Goal: Task Accomplishment & Management: Use online tool/utility

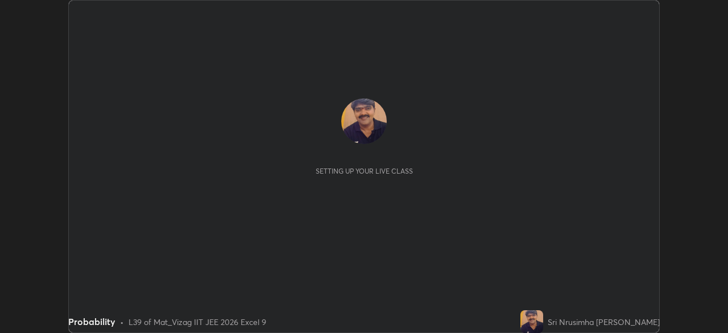
scroll to position [333, 728]
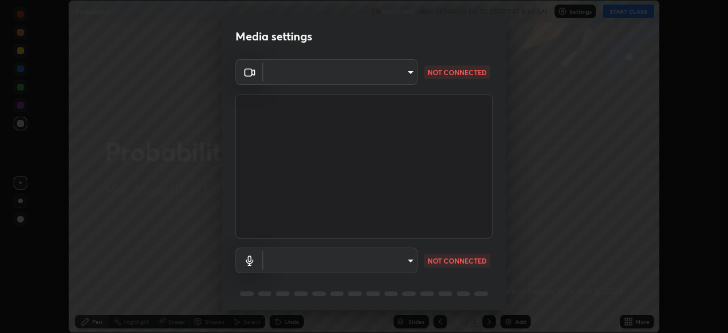
type input "0e2f1805e12930c49d18400bd61b7200eb2b8cda94a454d6733a2ad48d5fb0ad"
type input "844f20b77d03b334d0a0772f16413dfabcc8b045261f4864490d9c44356d6849"
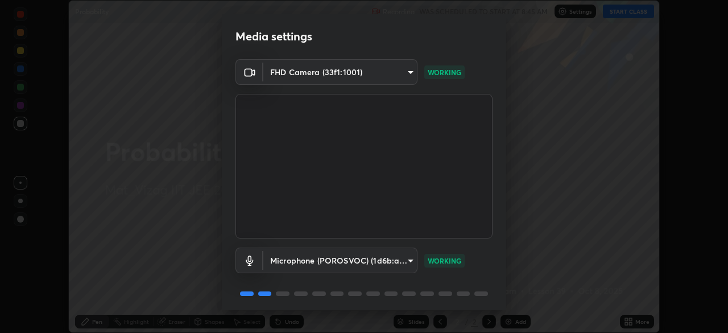
scroll to position [40, 0]
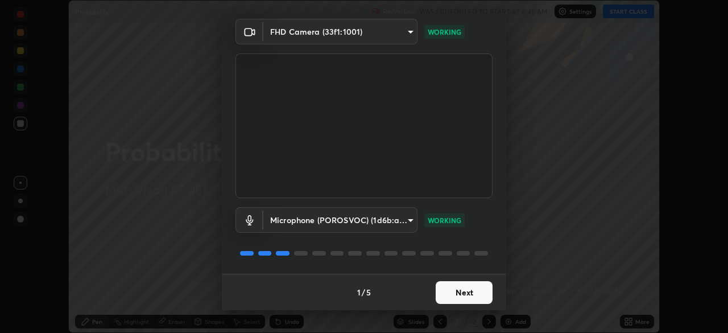
click at [468, 291] on button "Next" at bounding box center [464, 292] width 57 height 23
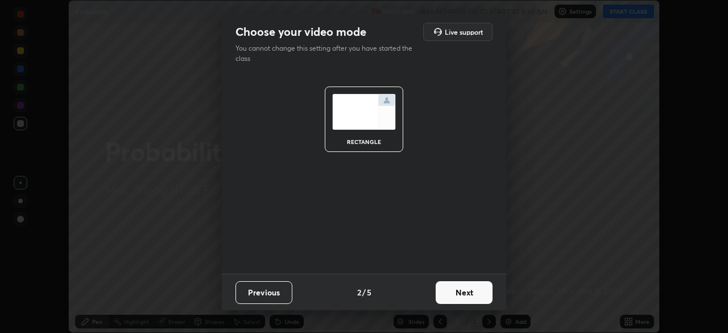
click at [471, 293] on button "Next" at bounding box center [464, 292] width 57 height 23
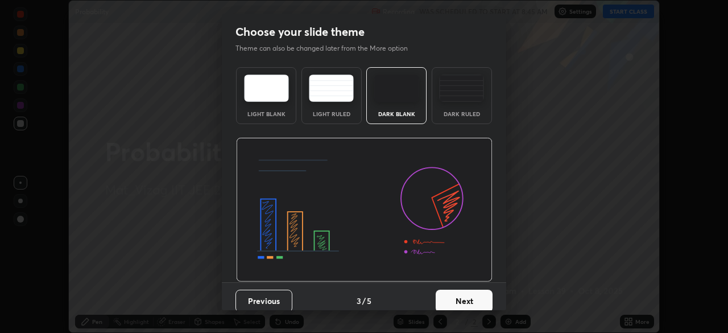
click at [470, 302] on button "Next" at bounding box center [464, 301] width 57 height 23
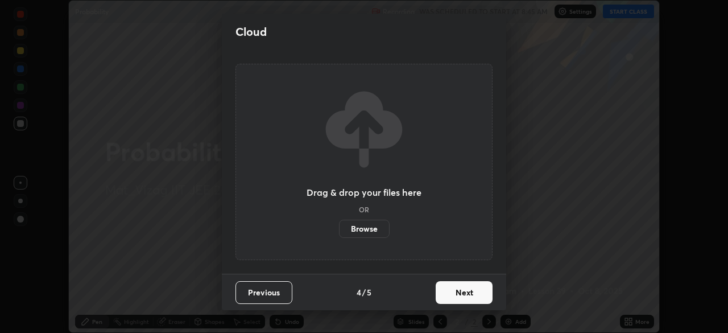
click at [465, 291] on button "Next" at bounding box center [464, 292] width 57 height 23
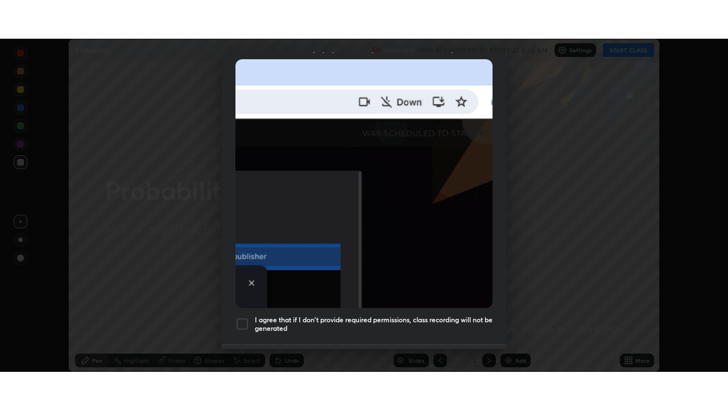
scroll to position [273, 0]
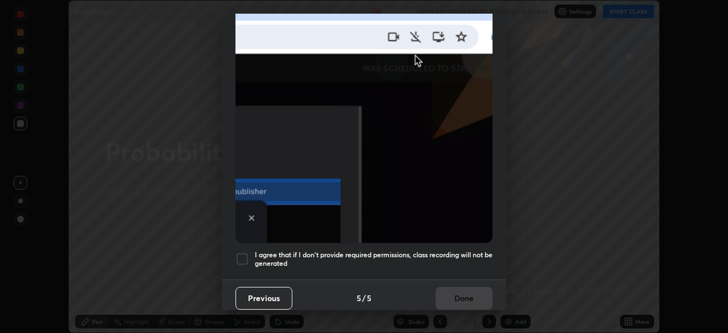
click at [244, 259] on div at bounding box center [243, 259] width 14 height 14
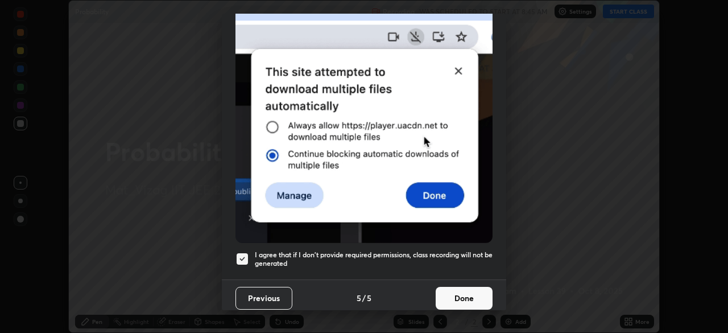
click at [448, 292] on button "Done" at bounding box center [464, 298] width 57 height 23
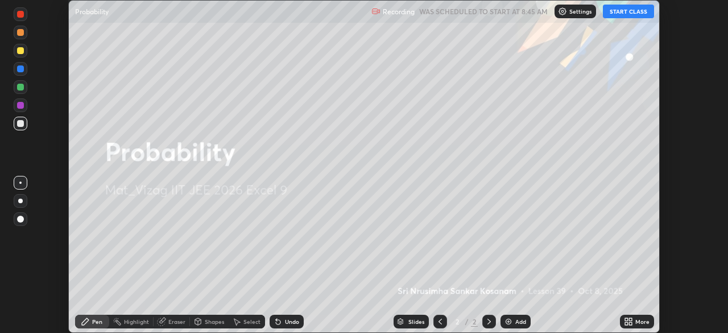
click at [630, 321] on icon at bounding box center [628, 321] width 9 height 9
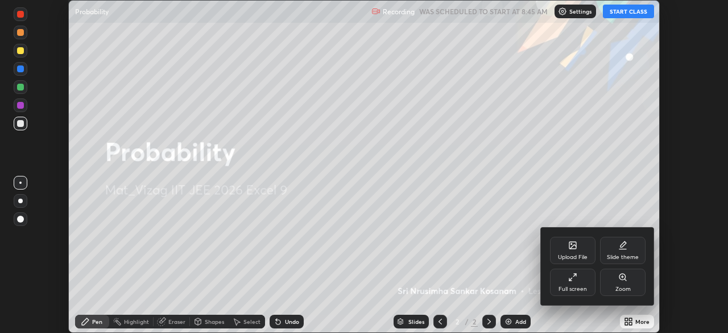
click at [578, 286] on div "Full screen" at bounding box center [573, 289] width 28 height 6
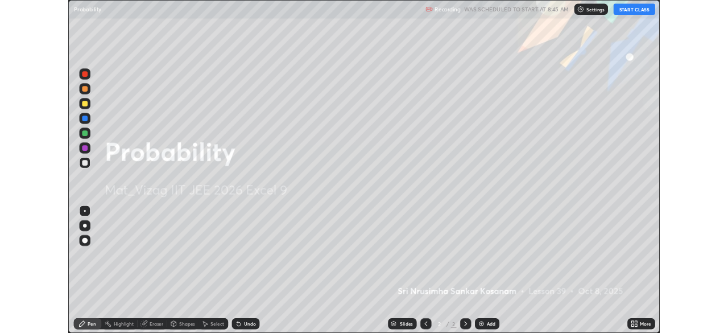
scroll to position [410, 728]
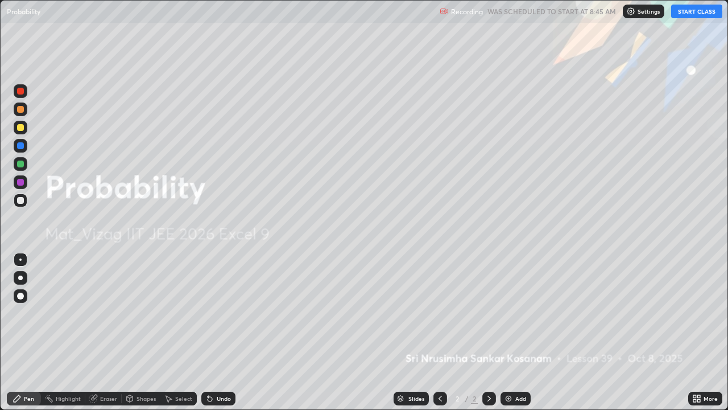
click at [695, 13] on button "START CLASS" at bounding box center [696, 12] width 51 height 14
click at [516, 332] on div "Add" at bounding box center [520, 398] width 11 height 6
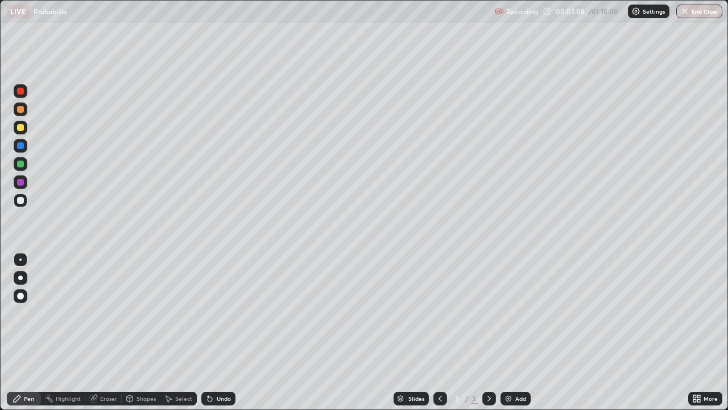
click at [512, 332] on img at bounding box center [508, 398] width 9 height 9
click at [228, 332] on div "Undo" at bounding box center [224, 398] width 14 height 6
click at [229, 332] on div "Undo" at bounding box center [224, 398] width 14 height 6
click at [515, 332] on div "Add" at bounding box center [516, 398] width 30 height 14
click at [443, 332] on div at bounding box center [441, 398] width 14 height 14
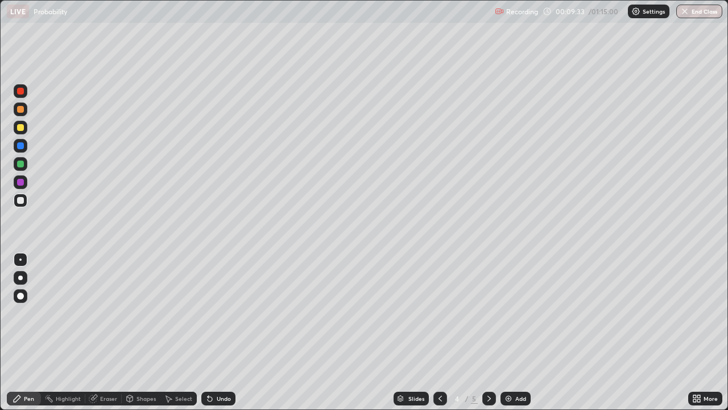
click at [511, 332] on img at bounding box center [508, 398] width 9 height 9
click at [439, 332] on icon at bounding box center [440, 398] width 9 height 9
click at [483, 332] on div at bounding box center [489, 398] width 14 height 14
click at [439, 332] on icon at bounding box center [440, 398] width 9 height 9
click at [488, 332] on icon at bounding box center [489, 398] width 9 height 9
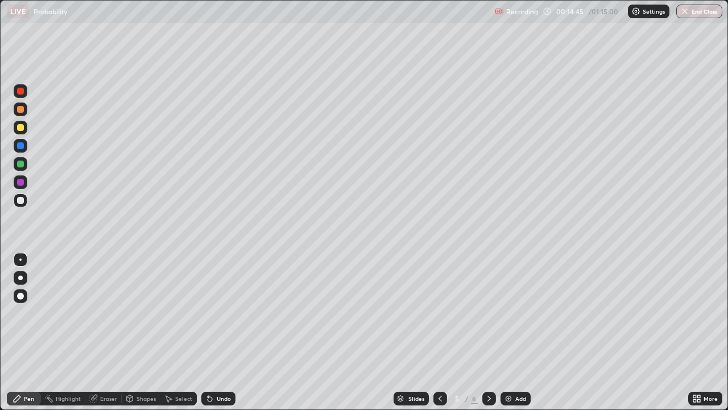
click at [488, 332] on icon at bounding box center [489, 398] width 9 height 9
click at [102, 332] on div "Eraser" at bounding box center [108, 398] width 17 height 6
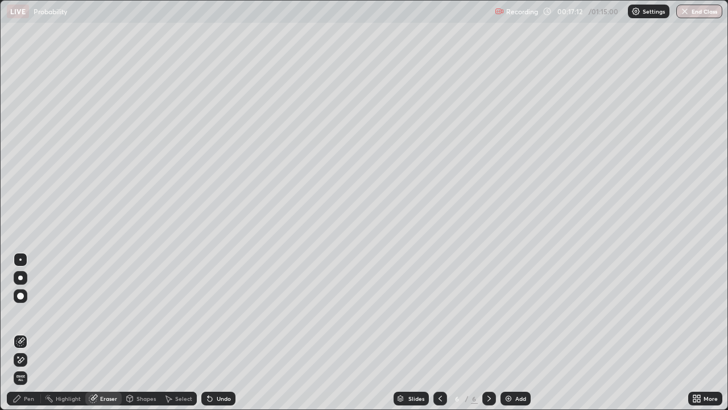
click at [27, 332] on div "Pen" at bounding box center [29, 398] width 10 height 6
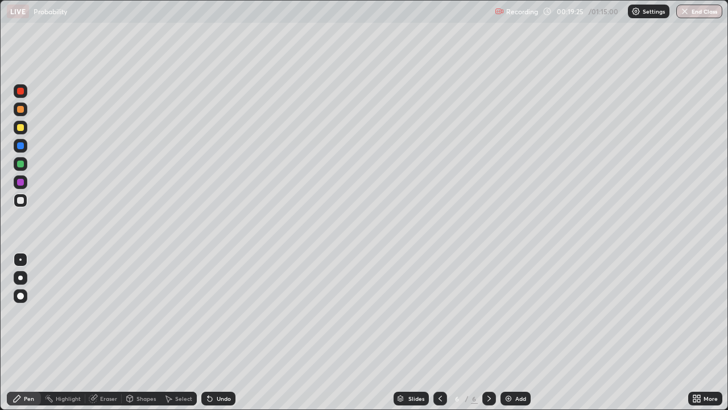
click at [516, 332] on div "Add" at bounding box center [520, 398] width 11 height 6
click at [440, 332] on div at bounding box center [441, 398] width 14 height 23
click at [439, 332] on icon at bounding box center [440, 398] width 9 height 9
click at [487, 332] on icon at bounding box center [489, 398] width 9 height 9
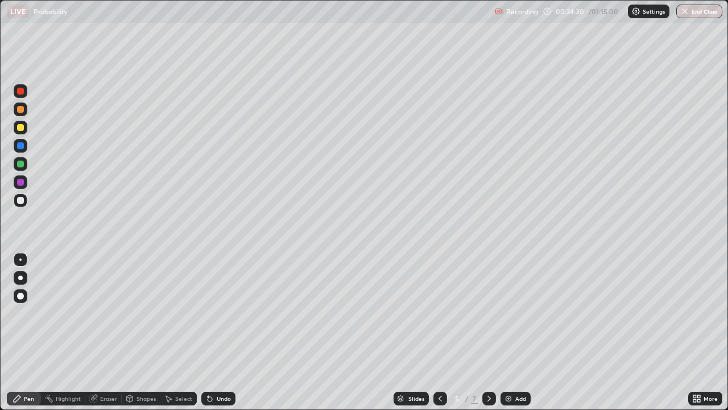
click at [488, 332] on icon at bounding box center [489, 398] width 9 height 9
click at [486, 332] on icon at bounding box center [489, 398] width 9 height 9
click at [224, 332] on div "Undo" at bounding box center [224, 398] width 14 height 6
click at [518, 332] on div "Add" at bounding box center [516, 398] width 30 height 14
click at [513, 332] on div "Add" at bounding box center [516, 398] width 30 height 14
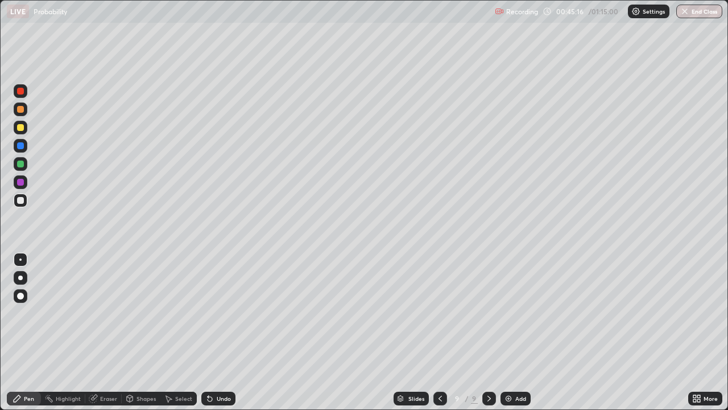
click at [527, 332] on div "Add" at bounding box center [516, 398] width 30 height 14
click at [217, 332] on div "Undo" at bounding box center [224, 398] width 14 height 6
click at [218, 332] on div "Undo" at bounding box center [224, 398] width 14 height 6
click at [439, 332] on icon at bounding box center [439, 398] width 3 height 6
click at [488, 332] on icon at bounding box center [489, 398] width 9 height 9
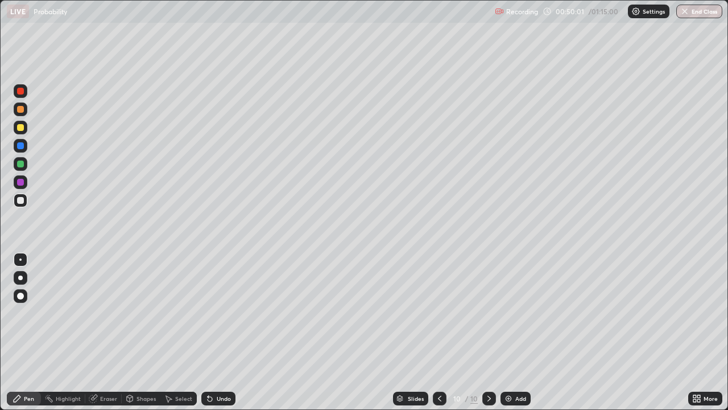
click at [513, 332] on div "Add" at bounding box center [516, 398] width 30 height 14
click at [230, 332] on div "Undo" at bounding box center [218, 398] width 34 height 14
click at [229, 332] on div "Undo" at bounding box center [218, 398] width 34 height 14
click at [229, 332] on div "Undo" at bounding box center [224, 398] width 14 height 6
click at [230, 332] on div "Undo" at bounding box center [218, 398] width 34 height 14
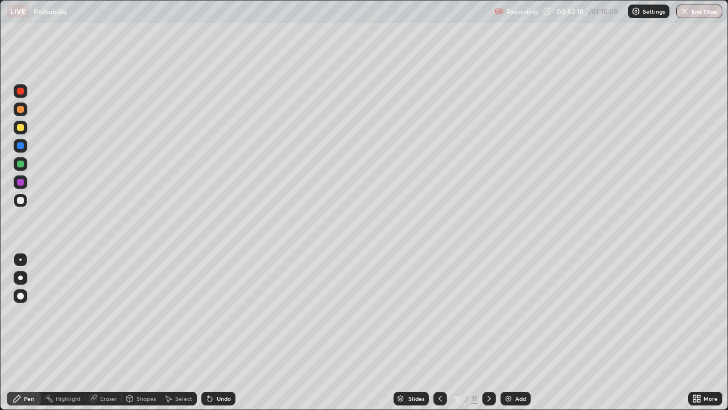
click at [225, 332] on div "Undo" at bounding box center [218, 398] width 34 height 14
click at [220, 332] on div "Undo" at bounding box center [218, 398] width 34 height 14
click at [221, 332] on div "Undo" at bounding box center [224, 398] width 14 height 6
click at [220, 332] on div "Undo" at bounding box center [218, 398] width 34 height 14
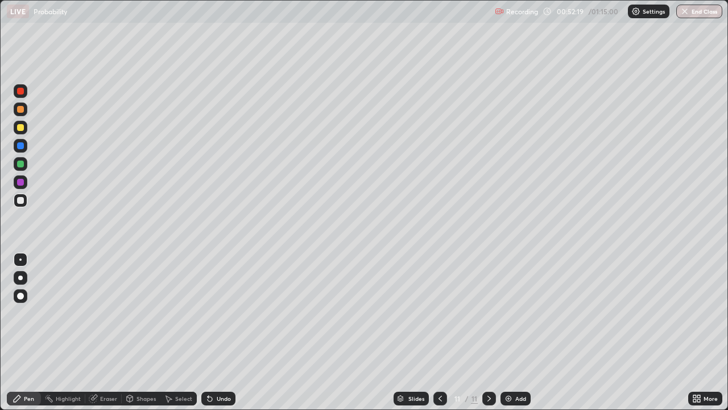
click at [220, 332] on div "Undo" at bounding box center [218, 398] width 34 height 14
click at [218, 332] on div "Undo" at bounding box center [218, 398] width 34 height 14
click at [232, 332] on div "Undo" at bounding box center [218, 398] width 34 height 14
click at [222, 332] on div "Undo" at bounding box center [224, 398] width 14 height 6
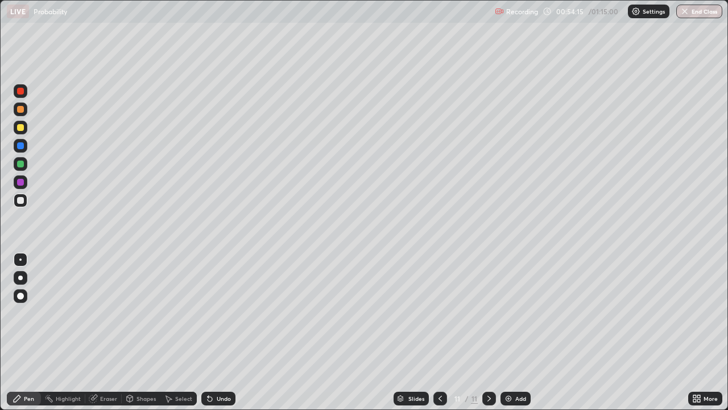
click at [518, 332] on div "Add" at bounding box center [520, 398] width 11 height 6
click at [517, 332] on div "Add" at bounding box center [516, 398] width 30 height 14
click at [221, 332] on div "Undo" at bounding box center [224, 398] width 14 height 6
click at [216, 332] on div "Undo" at bounding box center [218, 398] width 34 height 14
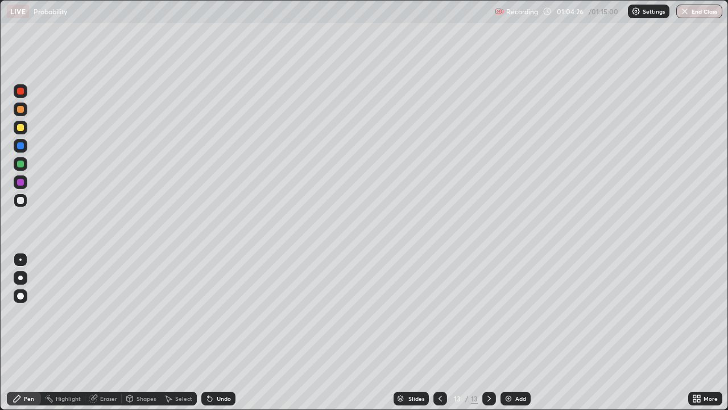
click at [224, 332] on div "Undo" at bounding box center [218, 398] width 34 height 14
click at [226, 332] on div "Undo" at bounding box center [218, 398] width 34 height 14
click at [232, 332] on div "Undo" at bounding box center [218, 398] width 34 height 14
click at [226, 332] on div "Undo" at bounding box center [218, 398] width 34 height 14
click at [225, 332] on div "Undo" at bounding box center [224, 398] width 14 height 6
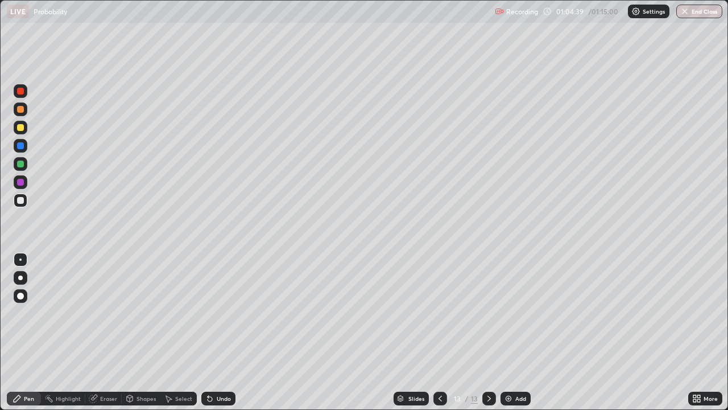
click at [515, 332] on div "Add" at bounding box center [520, 398] width 11 height 6
click at [690, 13] on button "End Class" at bounding box center [700, 12] width 45 height 14
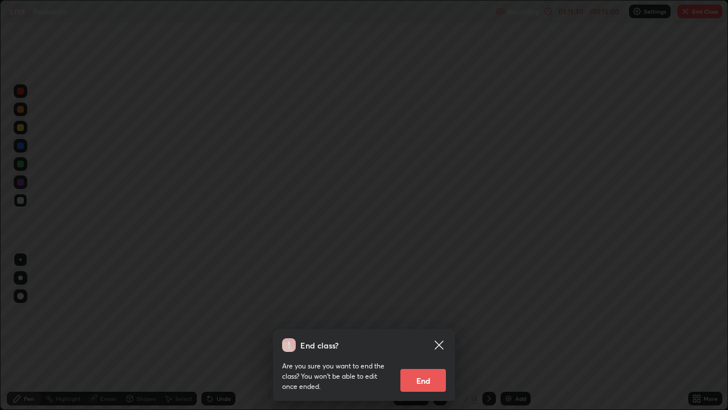
click at [426, 332] on button "End" at bounding box center [424, 380] width 46 height 23
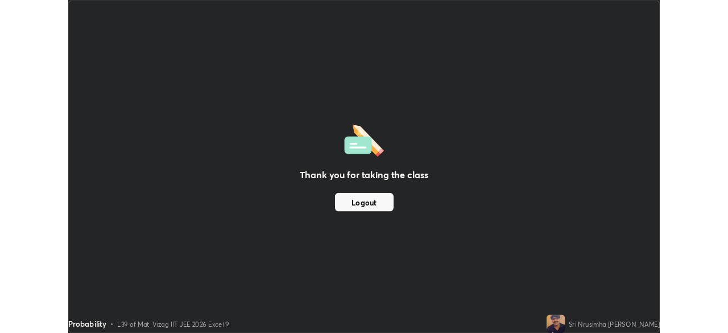
scroll to position [56564, 56169]
